Goal: Communication & Community: Answer question/provide support

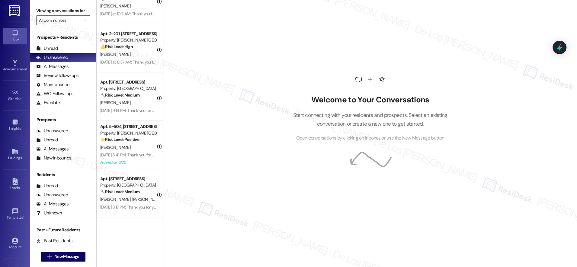
scroll to position [887, 0]
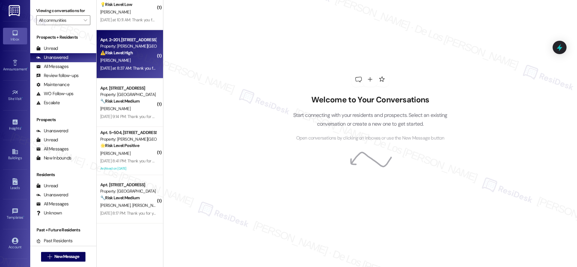
click at [128, 65] on div "[DATE] at 8:37 AM: Thank you for your message. Our offices are currently closed…" at bounding box center [128, 69] width 57 height 8
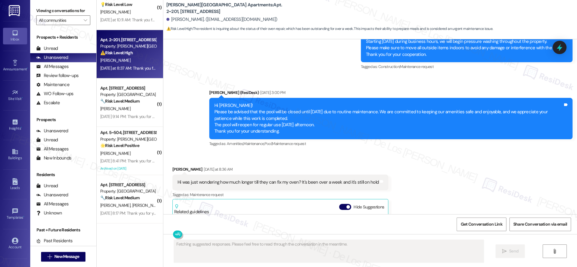
scroll to position [2599, 0]
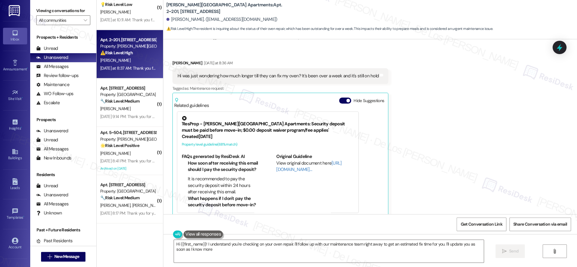
type textarea "Hi {{first_name}}! I understand you're checking on your oven repair. I'll follo…"
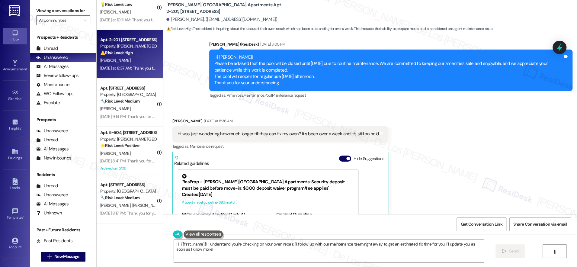
scroll to position [2541, 0]
click at [559, 48] on icon at bounding box center [559, 47] width 7 height 9
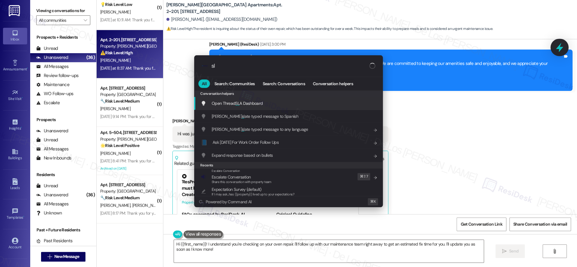
type input "sla"
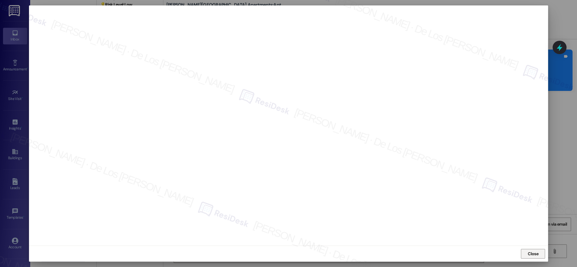
click at [536, 252] on span "Close" at bounding box center [533, 254] width 11 height 6
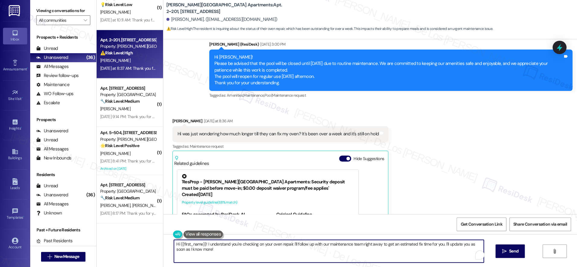
drag, startPoint x: 289, startPoint y: 243, endPoint x: 337, endPoint y: 251, distance: 48.4
click at [328, 259] on textarea "Hi {{first_name}}! I understand you're checking on your oven repair. I'll follo…" at bounding box center [329, 251] width 310 height 23
click at [398, 245] on textarea "Hi {{first_name}}! I understand you're checking on your oven repair. Upon check…" at bounding box center [329, 251] width 310 height 23
click at [327, 251] on textarea "Hi {{first_name}}! I understand you're checking on your oven repair. Upon check…" at bounding box center [329, 251] width 310 height 23
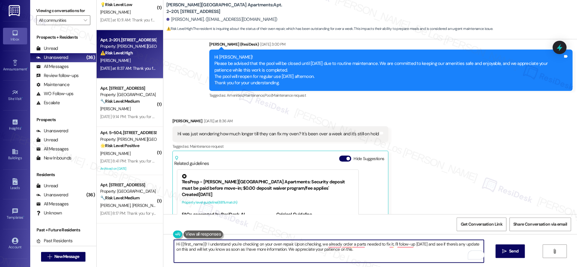
click at [327, 251] on textarea "Hi {{first_name}}! I understand you're checking on your oven repair. Upon check…" at bounding box center [329, 251] width 310 height 23
paste textarea ", just wanted to update you about your oven. The part we need for the repair ha…"
click at [240, 250] on textarea "Hi {{first_name}}! I understand you're checking on your oven repair. Upon check…" at bounding box center [329, 251] width 310 height 23
drag, startPoint x: 289, startPoint y: 242, endPoint x: 362, endPoint y: 256, distance: 75.0
click at [362, 256] on textarea "Hi {{first_name}}! I understand you're checking on your oven repair. Upon check…" at bounding box center [329, 251] width 310 height 23
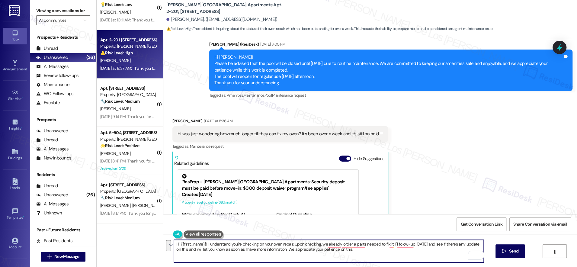
paste textarea "Hi {{first_name}}, just wanted to update you about your oven. The part we need …"
drag, startPoint x: 289, startPoint y: 242, endPoint x: 397, endPoint y: 243, distance: 108.7
click at [397, 243] on textarea "Hi {{first_name}}! I understand you're checking on your oven repair. Hi {{first…" at bounding box center [329, 251] width 310 height 23
drag, startPoint x: 323, startPoint y: 247, endPoint x: 344, endPoint y: 251, distance: 20.6
click at [323, 247] on textarea "Hi {{first_name}}! I understand you're checking on your oven repair. The part w…" at bounding box center [329, 251] width 310 height 23
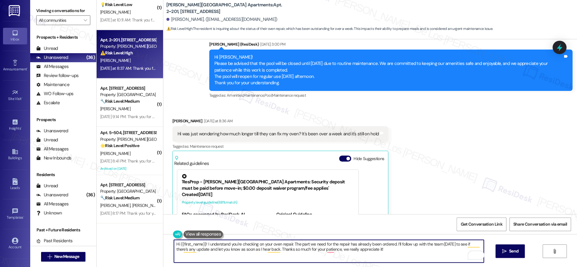
click at [372, 251] on textarea "Hi {{first_name}}! I understand you're checking on your oven repair. The part w…" at bounding box center [329, 251] width 310 height 23
type textarea "Hi {{first_name}}! I understand you're checking on your oven repair. The part w…"
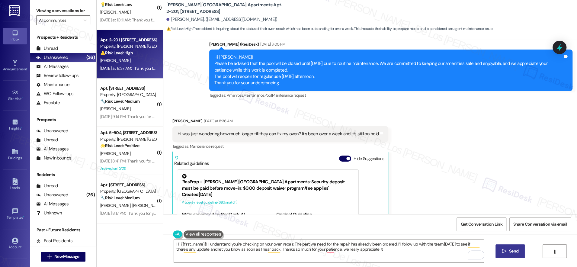
click at [503, 247] on button " Send" at bounding box center [509, 251] width 29 height 14
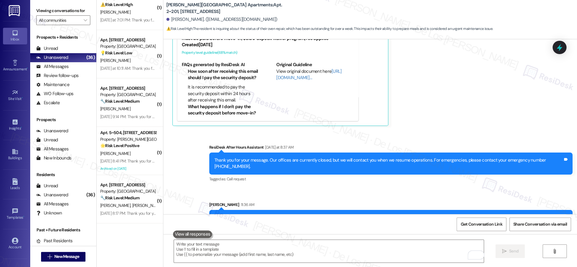
scroll to position [2705, 0]
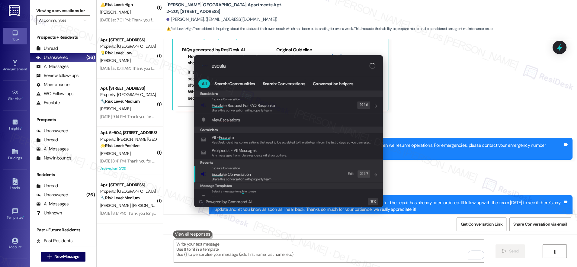
type input "escala"
drag, startPoint x: 229, startPoint y: 171, endPoint x: 230, endPoint y: 155, distance: 15.2
click at [229, 171] on span "Escala te Conversation" at bounding box center [231, 174] width 39 height 7
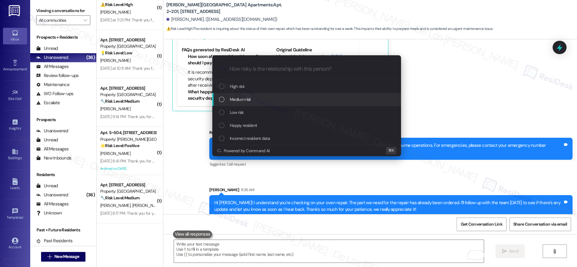
click at [234, 101] on span "Medium risk" at bounding box center [240, 99] width 21 height 7
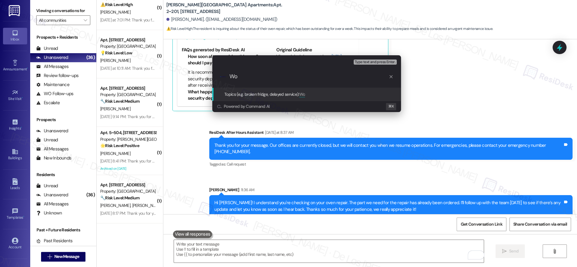
type input "W"
paste input "9230"
type input "Follow-up on work order #9230 - oven repair"
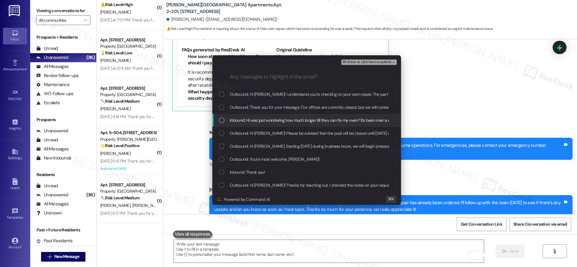
click at [242, 115] on div "Inbound: Hi was just wondering how much longer till they can fix my oven? It's …" at bounding box center [306, 120] width 189 height 13
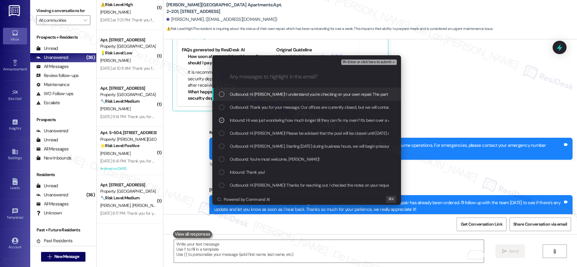
click at [358, 61] on span "⌘+Enter or click here to submit" at bounding box center [366, 62] width 49 height 4
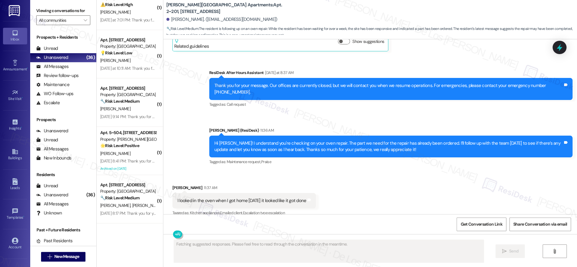
scroll to position [2658, 0]
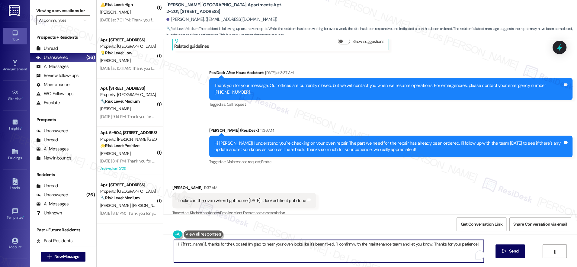
drag, startPoint x: 205, startPoint y: 244, endPoint x: 158, endPoint y: 238, distance: 47.5
click at [163, 238] on div "Hi {{first_name}}, thanks for the update! I'm glad to hear your oven looks like…" at bounding box center [370, 256] width 414 height 45
drag, startPoint x: 300, startPoint y: 243, endPoint x: 456, endPoint y: 244, distance: 156.7
click at [456, 244] on textarea "Thanks for the update! I'm glad to hear your oven looks like it's been fixed. I…" at bounding box center [329, 251] width 310 height 23
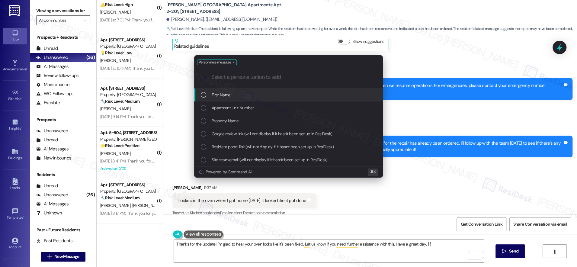
click at [311, 96] on div "First Name" at bounding box center [289, 94] width 177 height 7
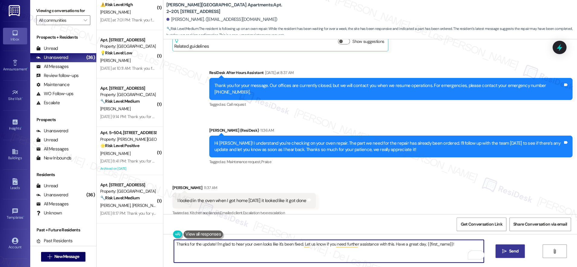
type textarea "Thanks for the update! I'm glad to hear your oven looks like it's been fixed. L…"
click at [509, 248] on span "Send" at bounding box center [513, 251] width 9 height 6
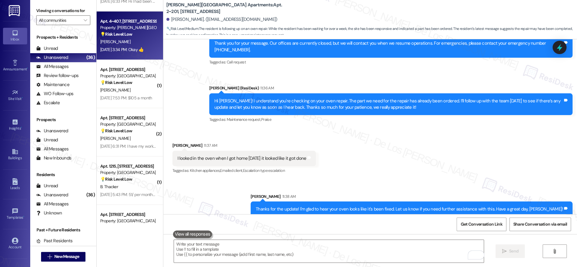
scroll to position [0, 0]
